Goal: Task Accomplishment & Management: Complete application form

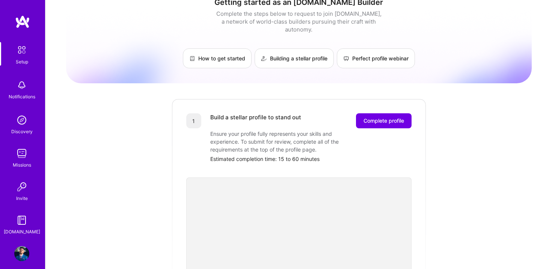
scroll to position [15, 0]
click at [373, 116] on span "Complete profile" at bounding box center [383, 120] width 41 height 8
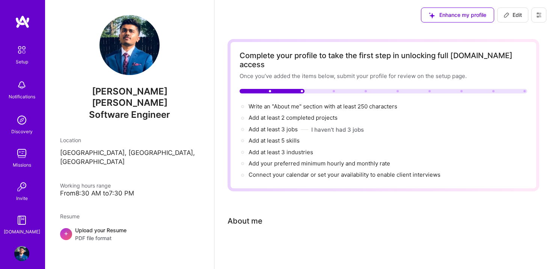
scroll to position [6, 0]
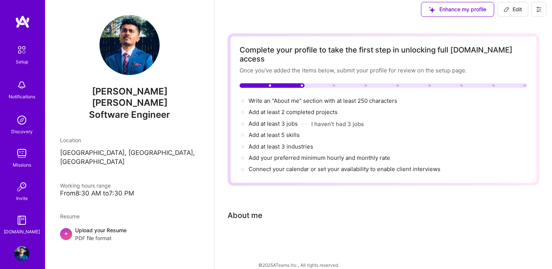
click at [310, 190] on div "Complete your profile to take the first step in unlocking full [DOMAIN_NAME] ac…" at bounding box center [384, 146] width 312 height 227
click at [66, 229] on span "+" at bounding box center [66, 233] width 5 height 8
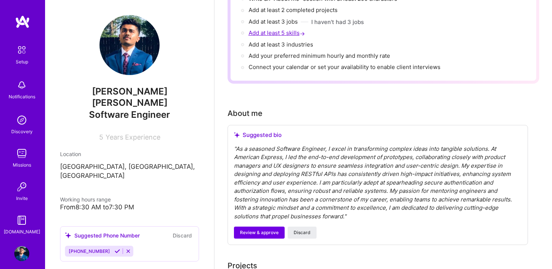
scroll to position [150, 0]
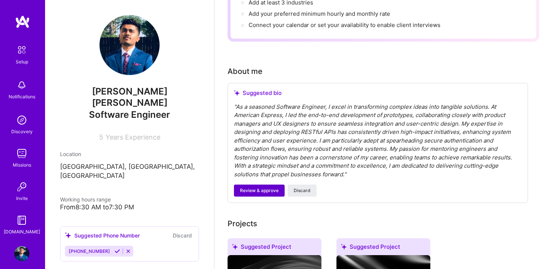
click at [252, 187] on span "Review & approve" at bounding box center [259, 190] width 39 height 7
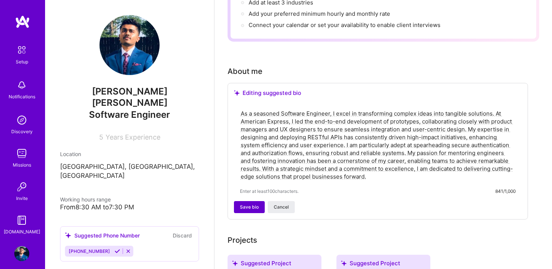
click at [248, 204] on span "Save bio" at bounding box center [249, 207] width 19 height 7
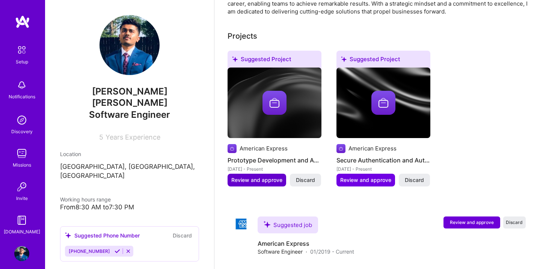
scroll to position [273, 0]
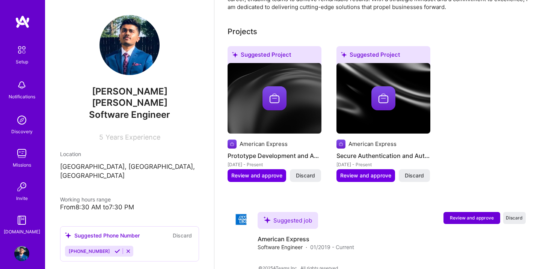
click at [274, 151] on h4 "Prototype Development and API Design" at bounding box center [275, 156] width 94 height 10
click at [273, 86] on img at bounding box center [274, 98] width 24 height 24
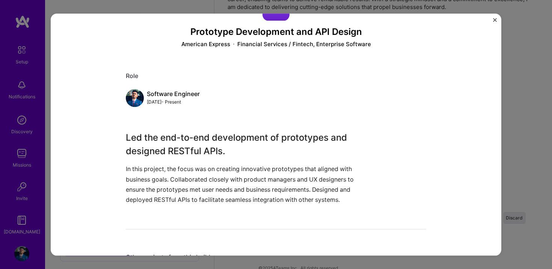
scroll to position [65, 0]
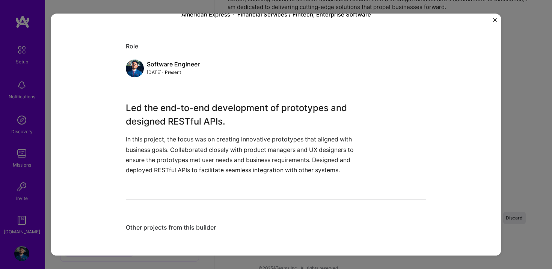
click at [498, 17] on div "Prototype Development and API Design American Express Financial Services / Fint…" at bounding box center [276, 135] width 451 height 242
click at [496, 18] on img "Close" at bounding box center [495, 20] width 4 height 4
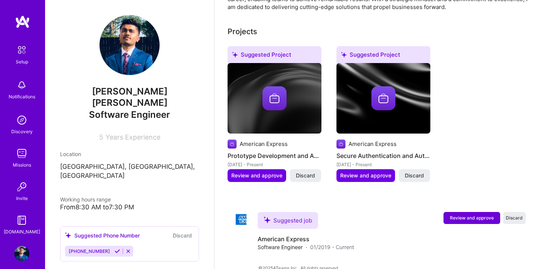
click at [368, 109] on img at bounding box center [383, 98] width 94 height 71
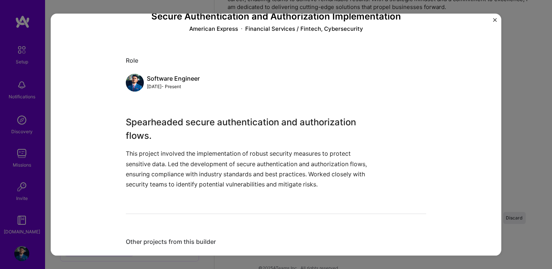
scroll to position [65, 0]
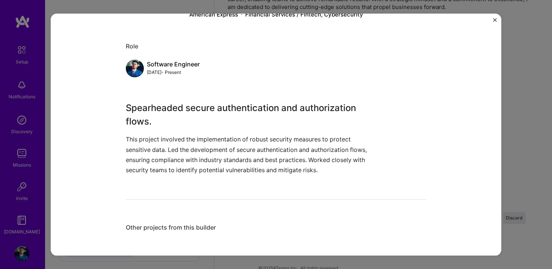
click at [493, 23] on button "Close" at bounding box center [495, 22] width 4 height 8
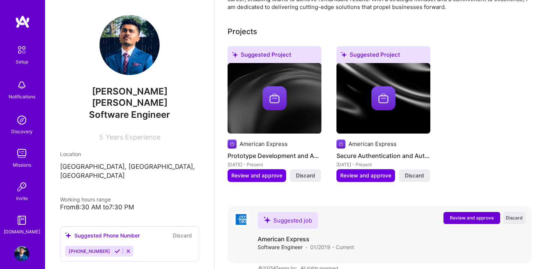
scroll to position [276, 0]
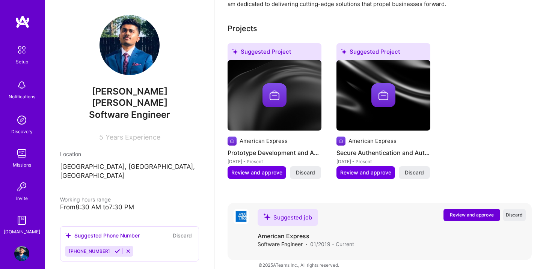
click at [472, 212] on span "Review and approve" at bounding box center [472, 215] width 44 height 6
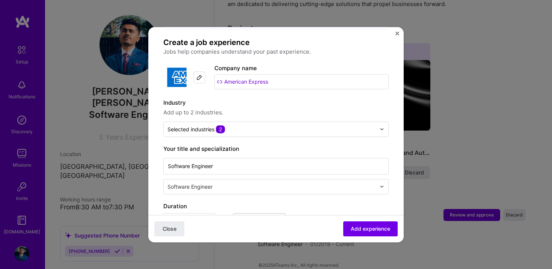
scroll to position [47, 0]
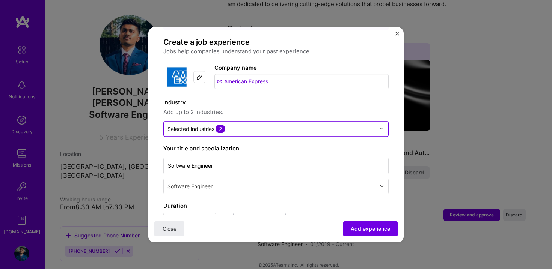
click at [289, 125] on input "text" at bounding box center [271, 129] width 208 height 8
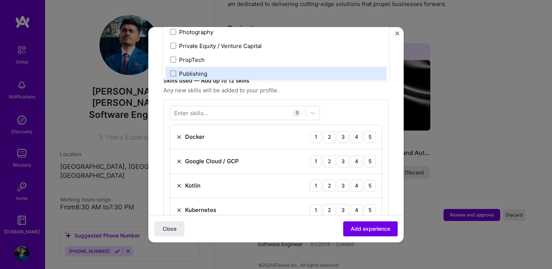
scroll to position [219, 0]
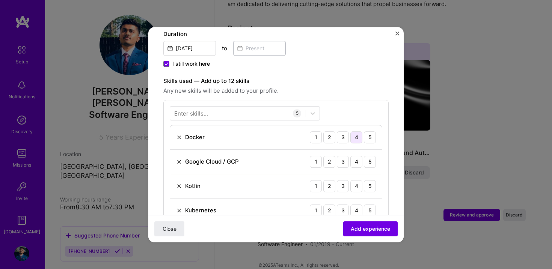
click at [355, 131] on div "4" at bounding box center [356, 137] width 12 height 12
click at [356, 156] on div "4" at bounding box center [356, 162] width 12 height 12
click at [361, 181] on div "4" at bounding box center [356, 186] width 12 height 12
click at [355, 205] on div "4" at bounding box center [356, 211] width 12 height 12
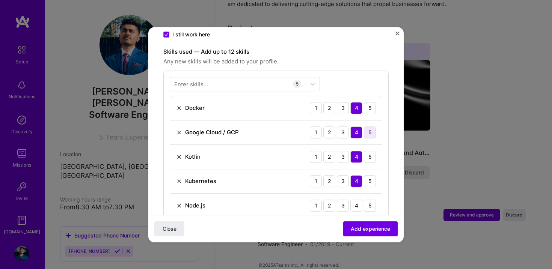
scroll to position [284, 0]
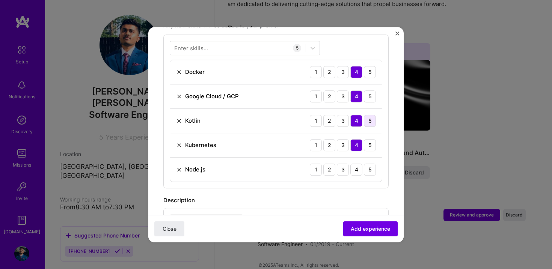
click at [370, 115] on div "5" at bounding box center [370, 121] width 12 height 12
click at [367, 164] on div "5" at bounding box center [370, 170] width 12 height 12
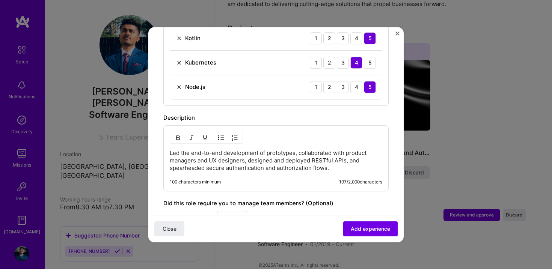
scroll to position [365, 0]
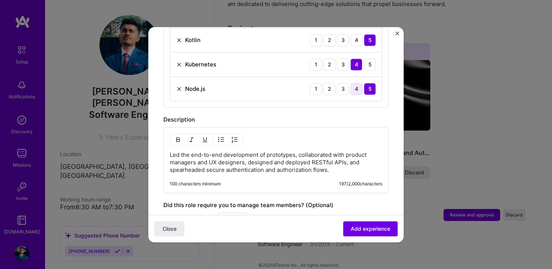
click at [356, 83] on div "4" at bounding box center [356, 89] width 12 height 12
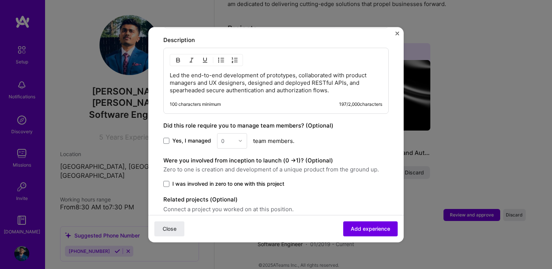
scroll to position [446, 0]
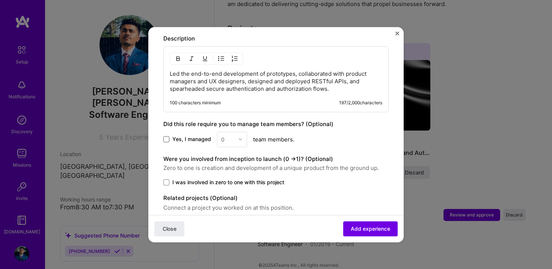
click at [163, 136] on span at bounding box center [166, 139] width 6 height 6
click at [0, 0] on input "Yes, I managed" at bounding box center [0, 0] width 0 height 0
click at [241, 137] on img at bounding box center [240, 139] width 5 height 5
click at [227, 180] on div "3" at bounding box center [232, 187] width 26 height 14
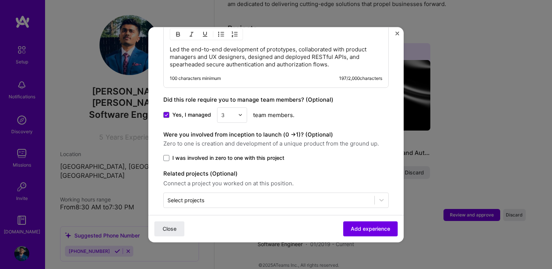
scroll to position [470, 0]
click at [167, 155] on span at bounding box center [166, 158] width 6 height 6
click at [0, 0] on input "I was involved in zero to one with this project" at bounding box center [0, 0] width 0 height 0
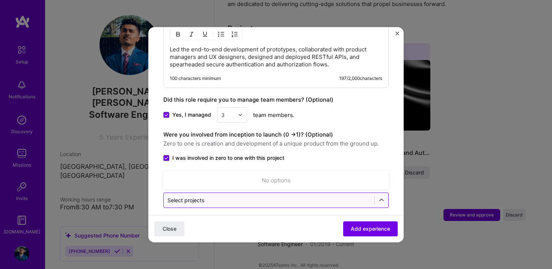
click at [278, 196] on input "text" at bounding box center [268, 200] width 203 height 8
click at [265, 193] on div "Select projects" at bounding box center [269, 200] width 211 height 15
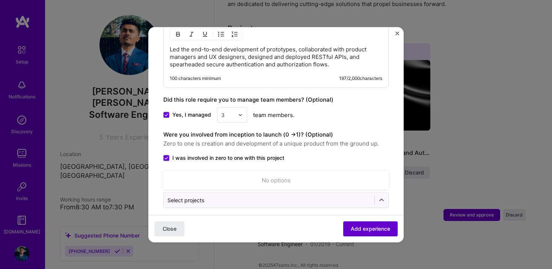
click at [357, 225] on span "Add experience" at bounding box center [370, 229] width 39 height 8
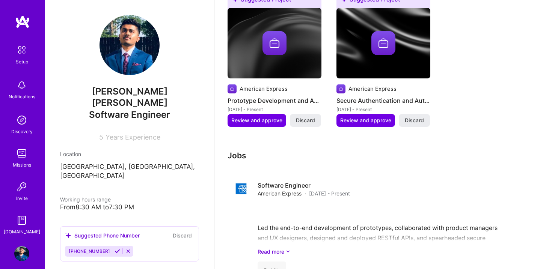
scroll to position [342, 0]
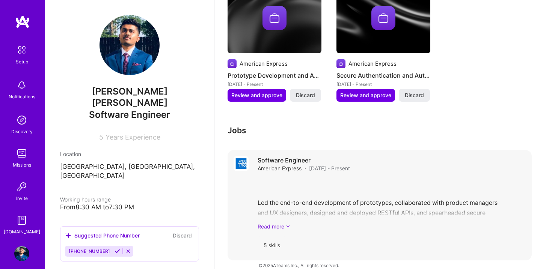
click at [273, 223] on link "Read more" at bounding box center [392, 227] width 268 height 8
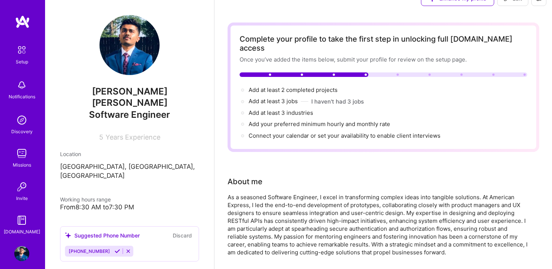
scroll to position [0, 0]
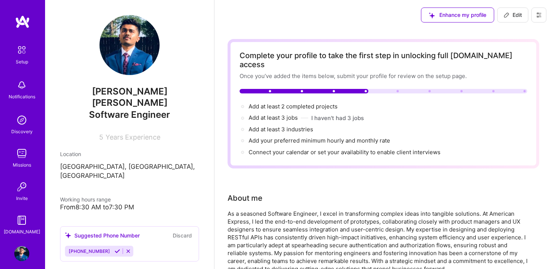
click at [507, 10] on button "Edit" at bounding box center [512, 15] width 31 height 15
select select "US"
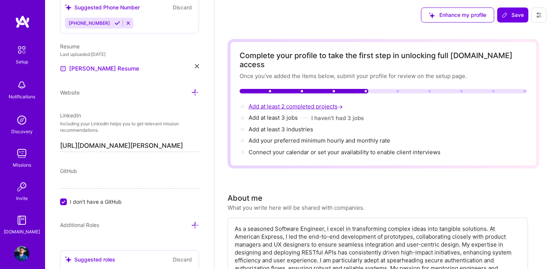
click at [278, 103] on span "Add at least 2 completed projects →" at bounding box center [297, 106] width 96 height 7
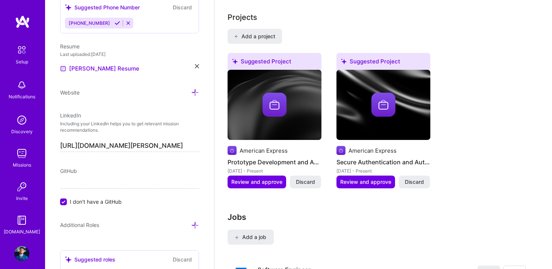
scroll to position [628, 0]
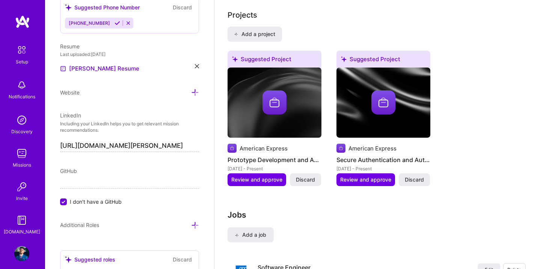
click at [272, 94] on img at bounding box center [274, 102] width 24 height 24
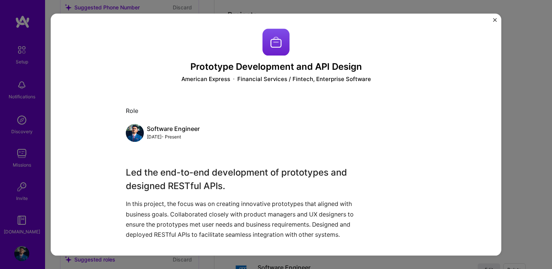
scroll to position [65, 0]
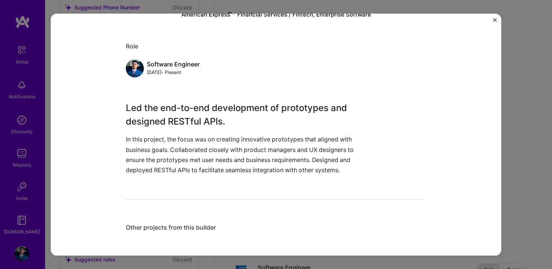
click at [173, 229] on div "Other projects from this builder" at bounding box center [276, 228] width 300 height 8
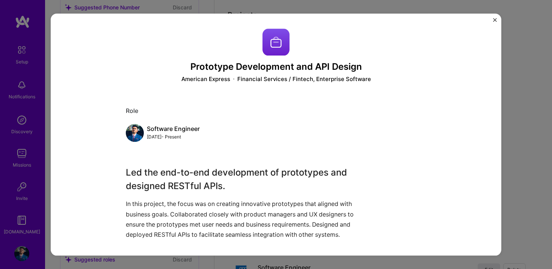
click at [493, 20] on img "Close" at bounding box center [495, 20] width 4 height 4
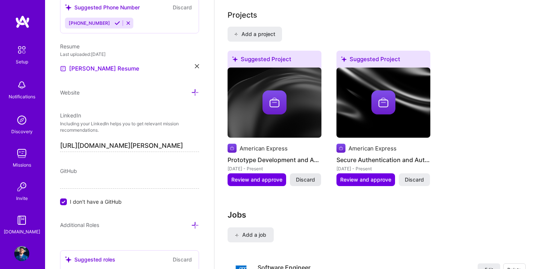
click at [300, 176] on span "Discard" at bounding box center [305, 180] width 19 height 8
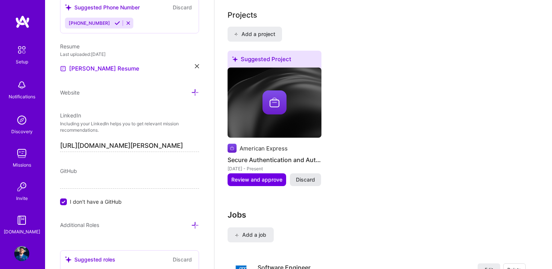
click at [300, 176] on span "Discard" at bounding box center [305, 180] width 19 height 8
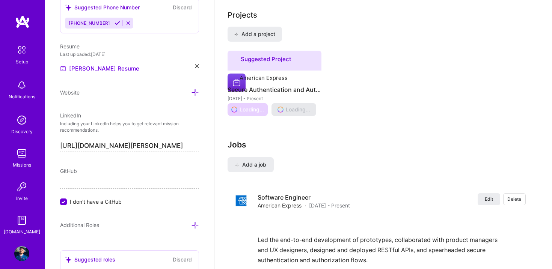
scroll to position [604, 0]
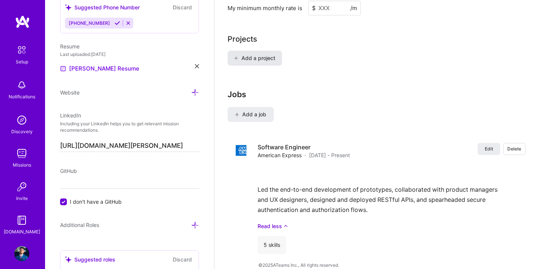
click at [260, 54] on span "Add a project" at bounding box center [254, 58] width 41 height 8
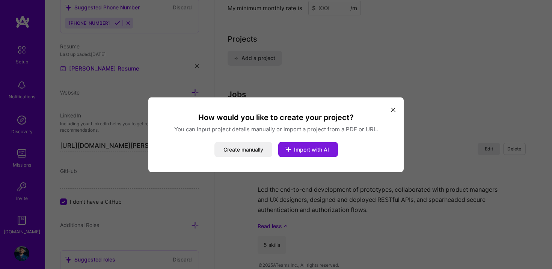
click at [294, 150] on icon "modal" at bounding box center [288, 149] width 20 height 20
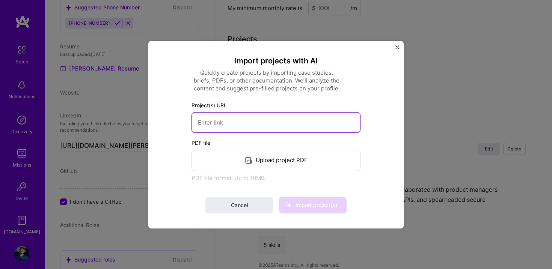
click at [256, 127] on input at bounding box center [275, 122] width 169 height 21
click at [264, 157] on div "Upload project PDF" at bounding box center [275, 159] width 169 height 21
click at [396, 47] on img "Close" at bounding box center [397, 47] width 4 height 4
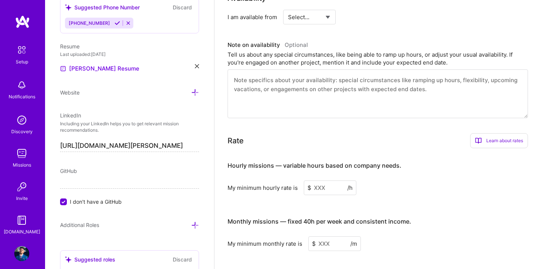
scroll to position [365, 0]
